Goal: Use online tool/utility

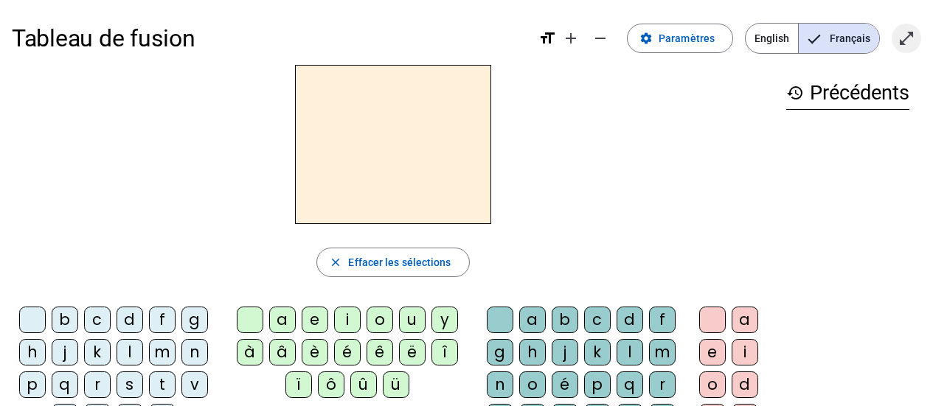
click at [898, 40] on mat-icon "open_in_full" at bounding box center [907, 38] width 18 height 18
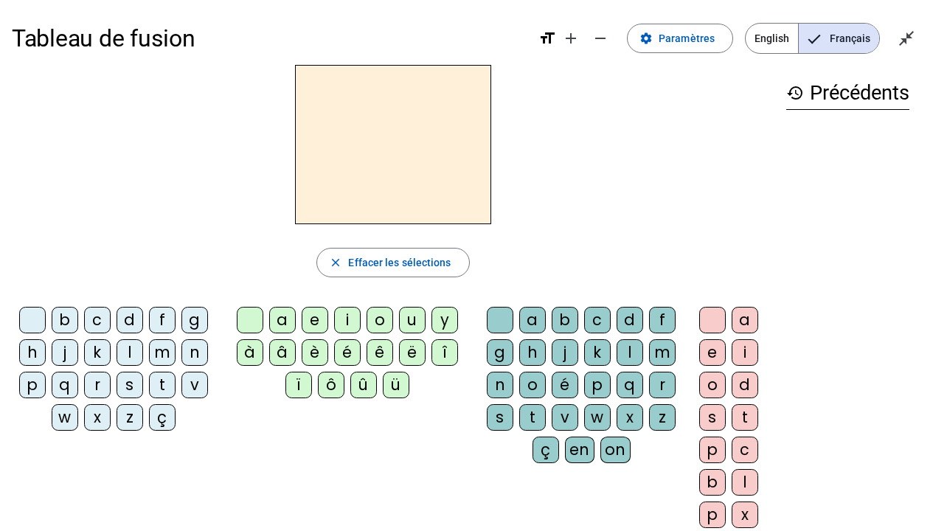
click at [90, 384] on div "r" at bounding box center [97, 385] width 27 height 27
click at [61, 353] on div "j" at bounding box center [65, 352] width 27 height 27
click at [97, 388] on div "r" at bounding box center [97, 385] width 27 height 27
click at [126, 383] on div "s" at bounding box center [130, 385] width 27 height 27
click at [167, 347] on div "m" at bounding box center [162, 352] width 27 height 27
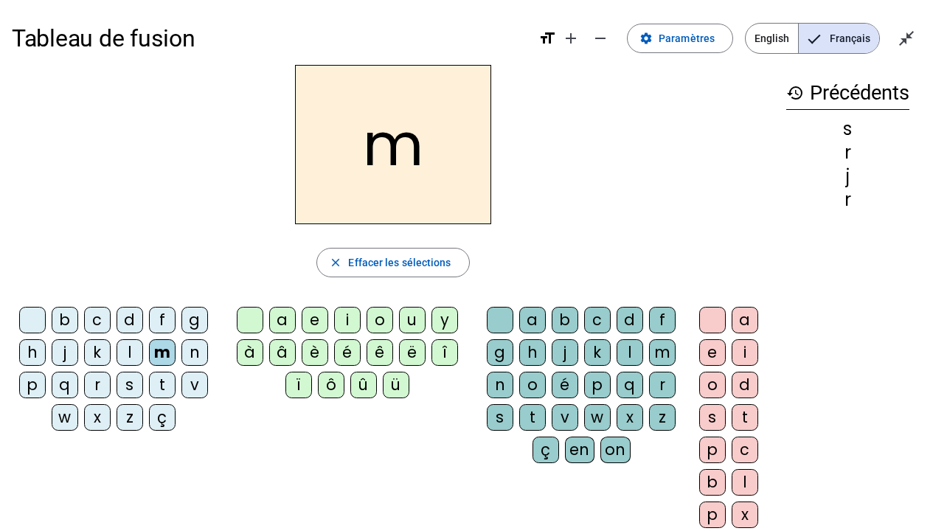
click at [26, 385] on div "p" at bounding box center [32, 385] width 27 height 27
click at [91, 389] on div "r" at bounding box center [97, 385] width 27 height 27
click at [276, 324] on div "a" at bounding box center [282, 320] width 27 height 27
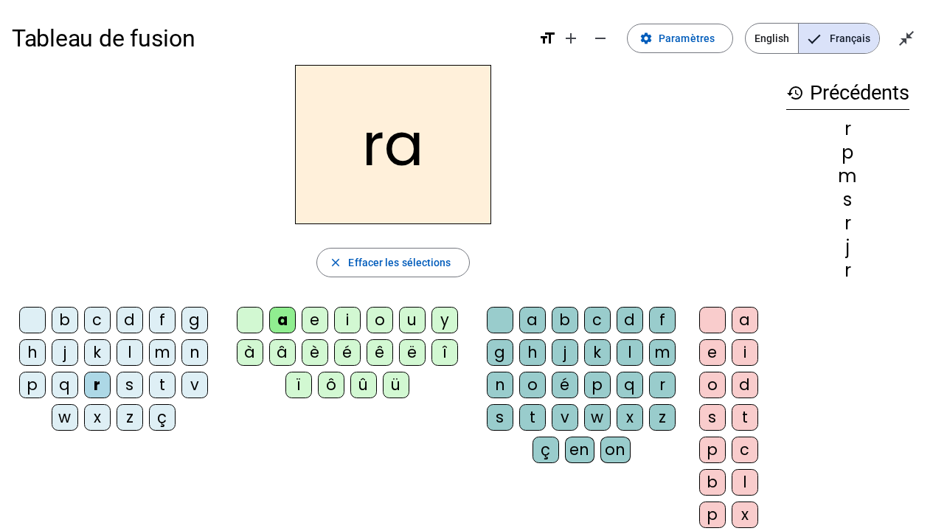
click at [411, 322] on div "u" at bounding box center [412, 320] width 27 height 27
click at [350, 321] on div "i" at bounding box center [347, 320] width 27 height 27
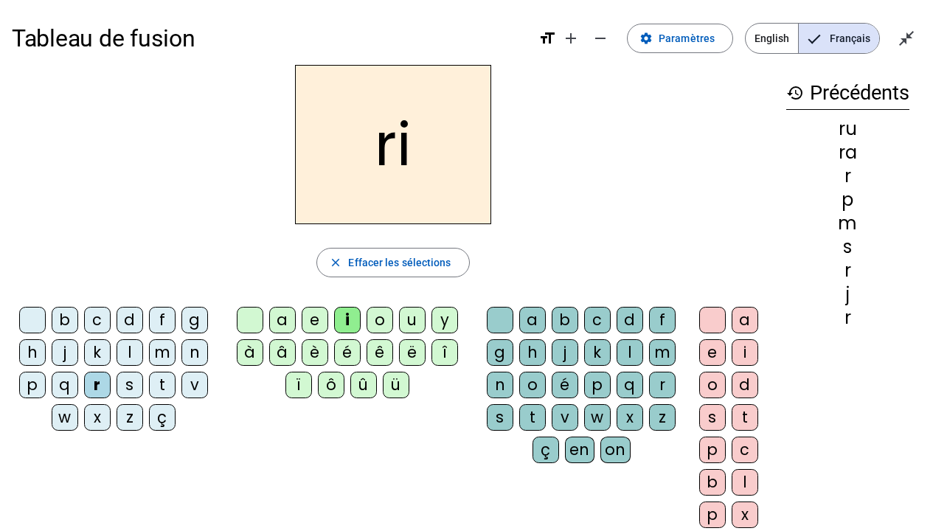
click at [308, 320] on div "e" at bounding box center [315, 320] width 27 height 27
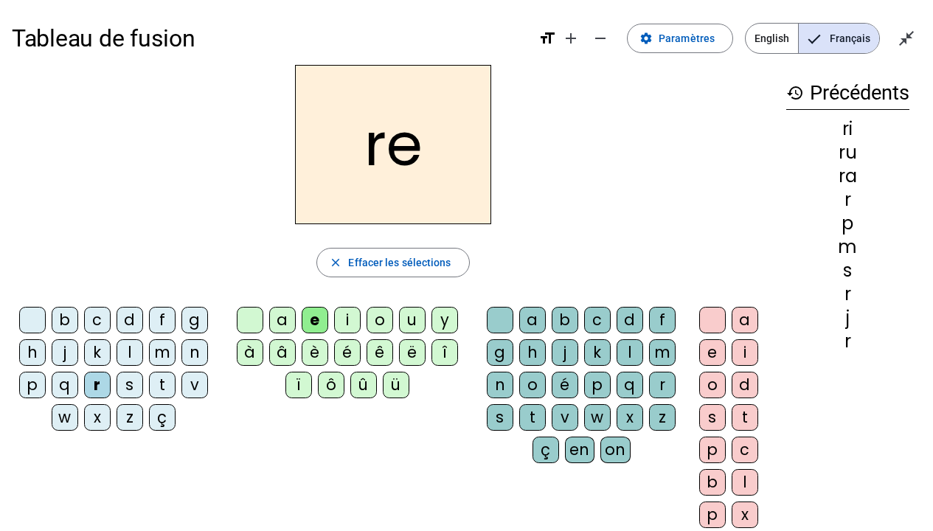
click at [281, 316] on div "a" at bounding box center [282, 320] width 27 height 27
click at [313, 329] on div "e" at bounding box center [315, 320] width 27 height 27
click at [350, 320] on div "i" at bounding box center [347, 320] width 27 height 27
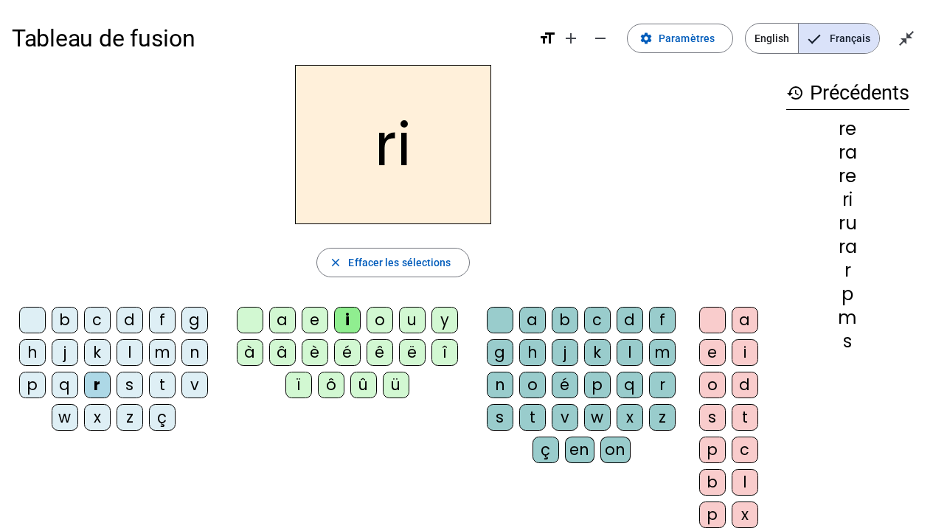
click at [133, 359] on div "l" at bounding box center [130, 352] width 27 height 27
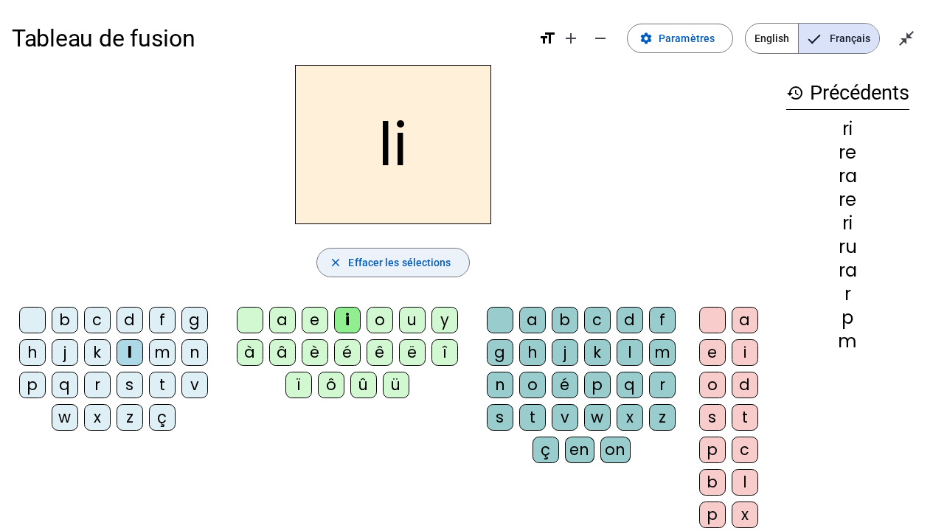
click at [336, 260] on mat-icon "close" at bounding box center [335, 262] width 13 height 13
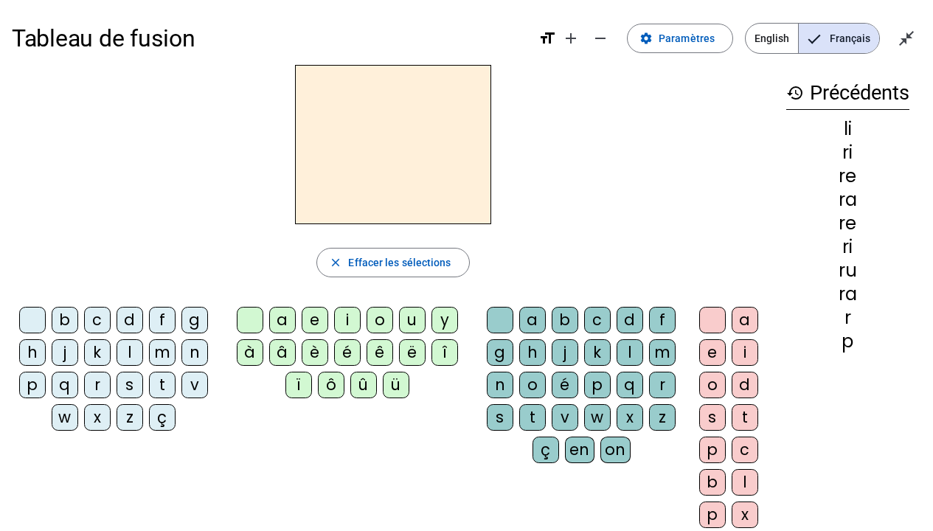
click at [341, 321] on div "i" at bounding box center [347, 320] width 27 height 27
click at [630, 354] on div "l" at bounding box center [630, 352] width 27 height 27
click at [252, 318] on div at bounding box center [250, 320] width 27 height 27
click at [308, 324] on div "e" at bounding box center [315, 320] width 27 height 27
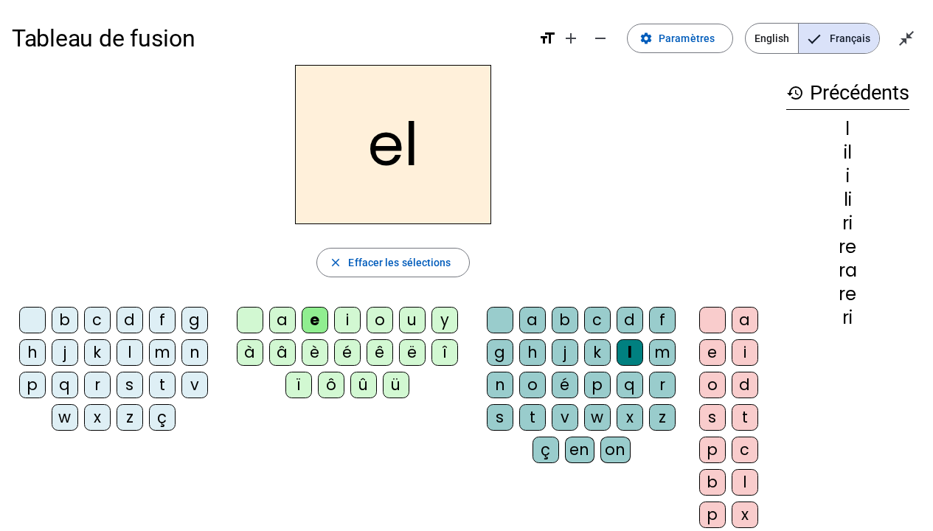
click at [624, 355] on div "l" at bounding box center [630, 352] width 27 height 27
click at [356, 269] on span "Effacer les sélections" at bounding box center [399, 263] width 103 height 18
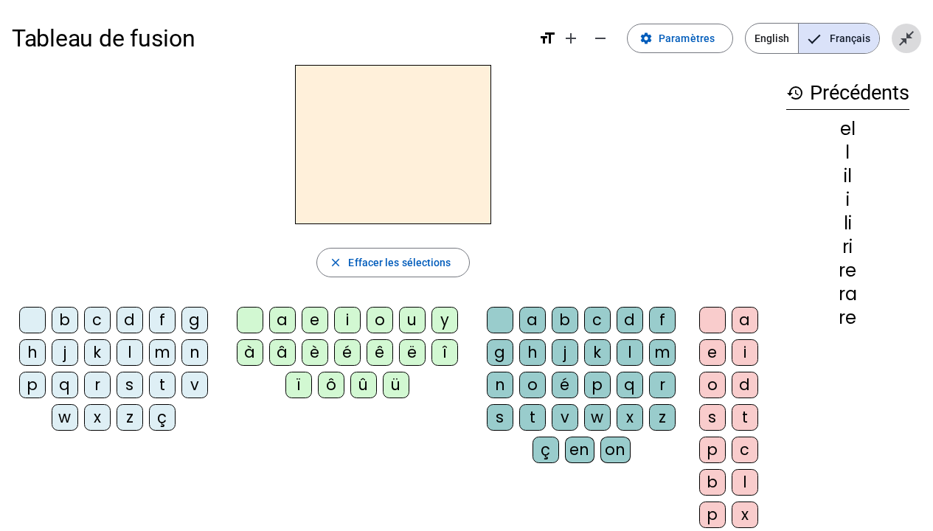
click at [898, 39] on mat-icon "close_fullscreen" at bounding box center [907, 38] width 18 height 18
